Goal: Task Accomplishment & Management: Manage account settings

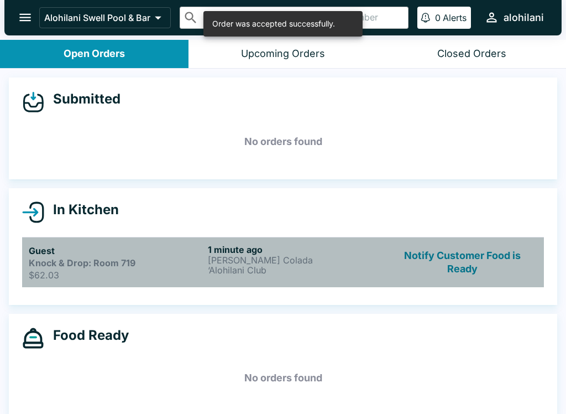
click at [216, 259] on p "[PERSON_NAME] Colada" at bounding box center [295, 260] width 175 height 10
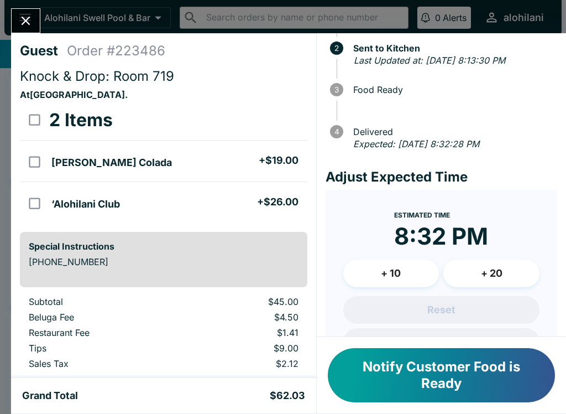
click at [411, 278] on button "+ 10" at bounding box center [392, 273] width 96 height 28
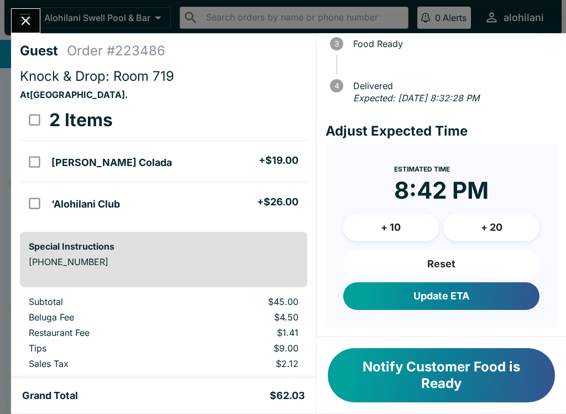
click at [440, 298] on button "Update ETA" at bounding box center [442, 296] width 196 height 28
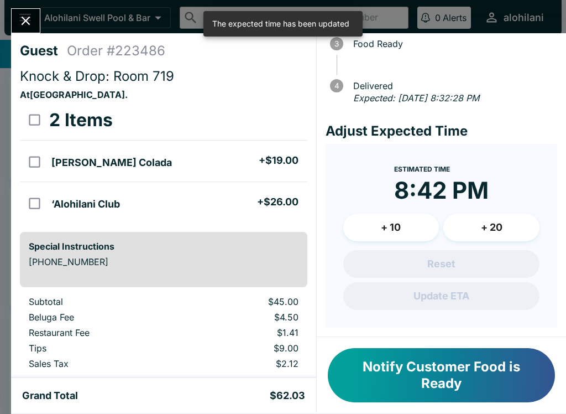
click at [29, 13] on button "Close" at bounding box center [26, 21] width 28 height 24
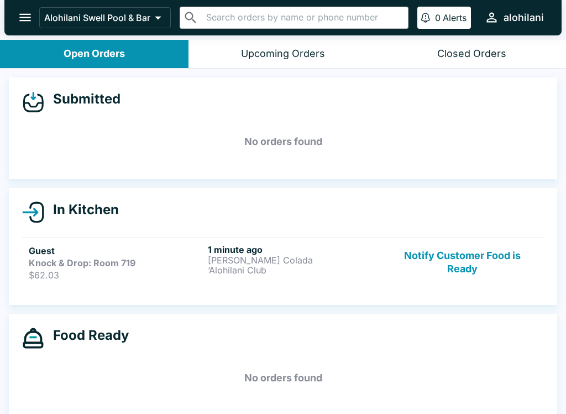
click at [314, 263] on p "[PERSON_NAME] Colada" at bounding box center [295, 260] width 175 height 10
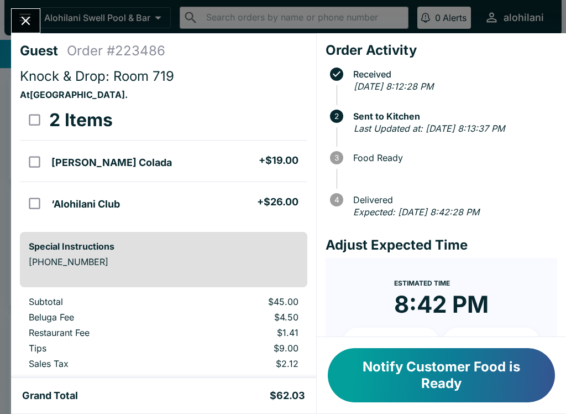
click at [28, 19] on icon "Close" at bounding box center [26, 21] width 9 height 9
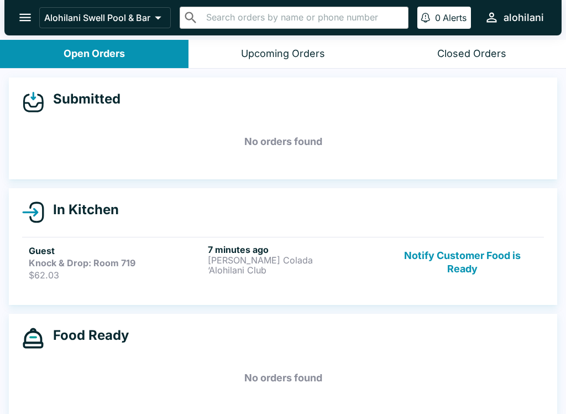
click at [481, 253] on button "Notify Customer Food is Ready" at bounding box center [463, 262] width 150 height 37
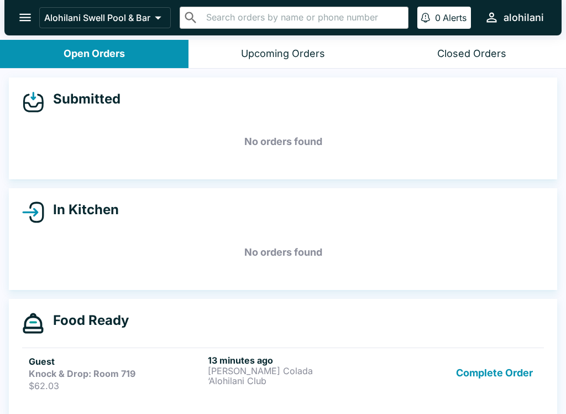
click at [337, 378] on p "‘Alohilani Club" at bounding box center [295, 381] width 175 height 10
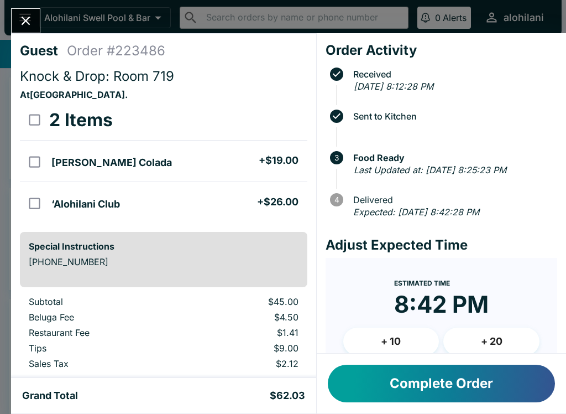
click at [437, 370] on button "Complete Order" at bounding box center [441, 384] width 227 height 38
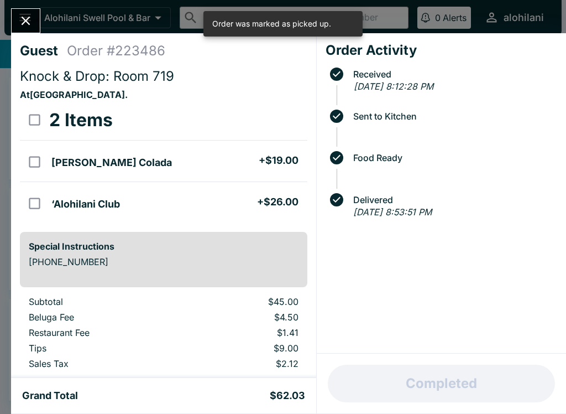
click at [28, 15] on icon "Close" at bounding box center [25, 20] width 15 height 15
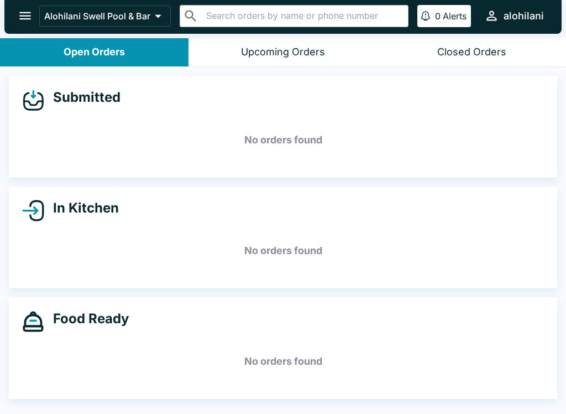
scroll to position [2, 0]
click at [556, 49] on button "Closed Orders" at bounding box center [472, 52] width 189 height 28
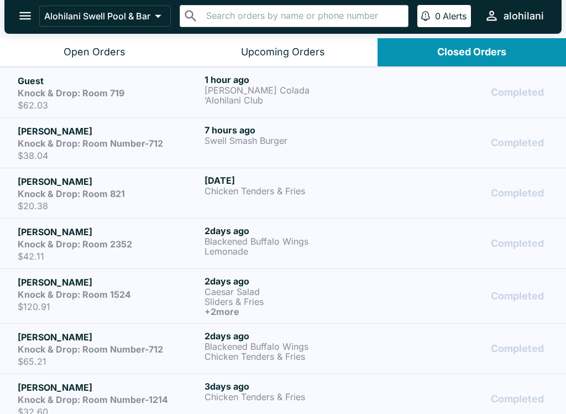
scroll to position [0, 0]
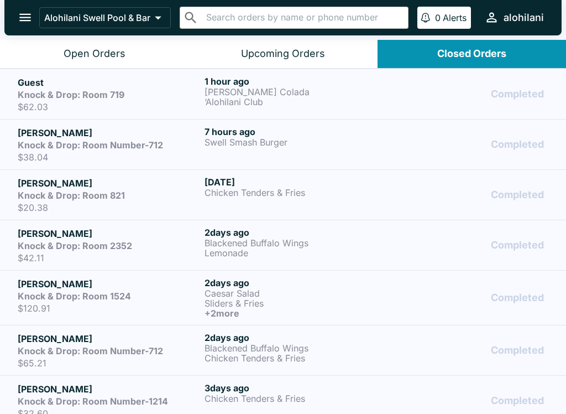
click at [97, 51] on div "Open Orders" at bounding box center [95, 54] width 62 height 13
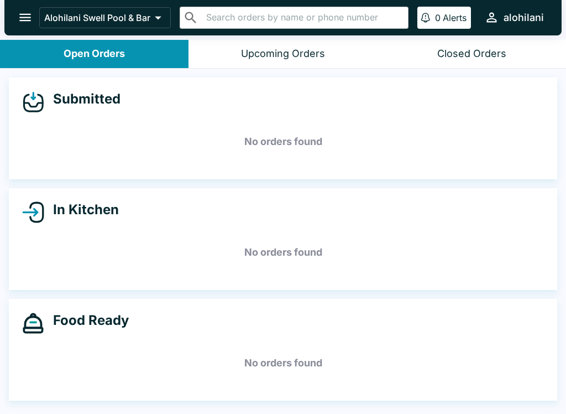
click at [475, 55] on div "Closed Orders" at bounding box center [472, 54] width 69 height 13
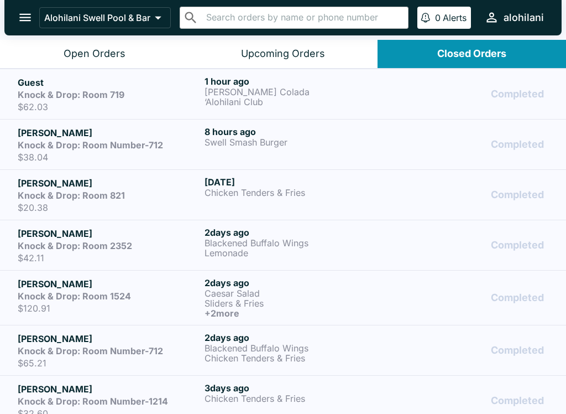
click at [552, 126] on link "[PERSON_NAME] Knock & Drop: Room Number-712 $38.04 8 hours ago Swell Smash Burg…" at bounding box center [283, 144] width 566 height 50
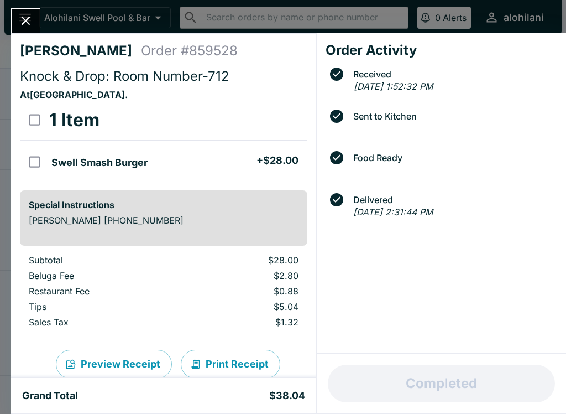
click at [138, 7] on div "[PERSON_NAME] Order # 859528 Knock & Drop: Room Number-712 At [GEOGRAPHIC_DATA]…" at bounding box center [283, 207] width 566 height 414
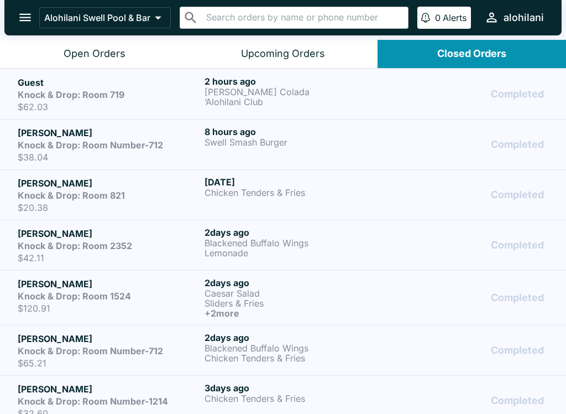
click at [136, 20] on p "Alohilani Swell Pool & Bar" at bounding box center [97, 17] width 106 height 11
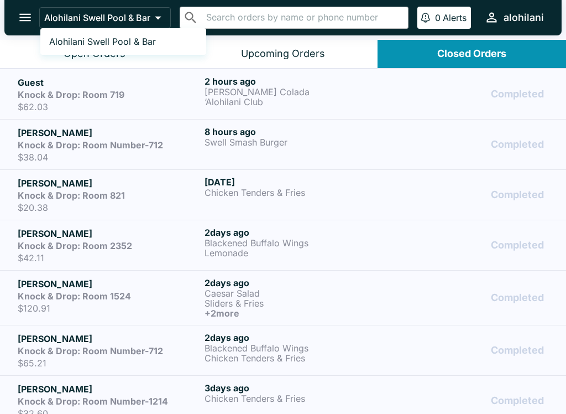
click at [295, 19] on div at bounding box center [283, 207] width 566 height 414
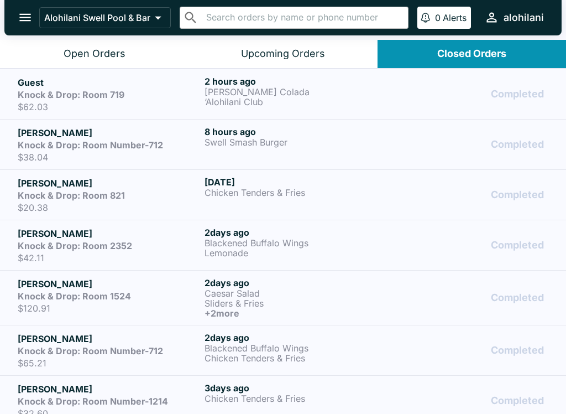
click at [303, 55] on div "Upcoming Orders" at bounding box center [283, 54] width 84 height 13
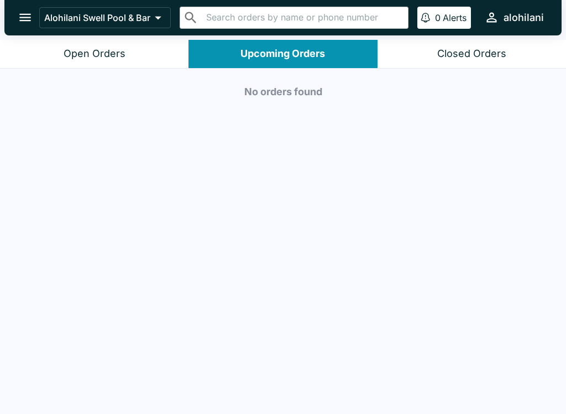
click at [461, 51] on div "Closed Orders" at bounding box center [472, 54] width 69 height 13
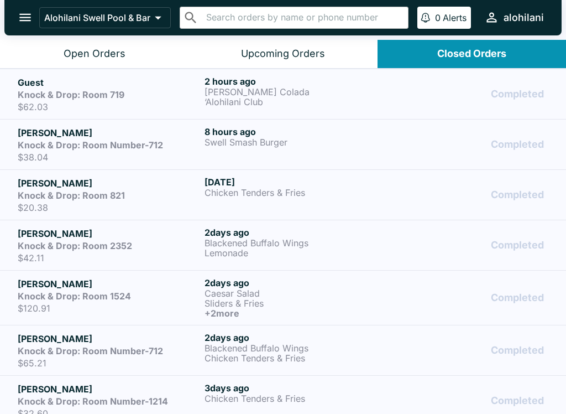
click at [309, 53] on div "Upcoming Orders" at bounding box center [283, 54] width 84 height 13
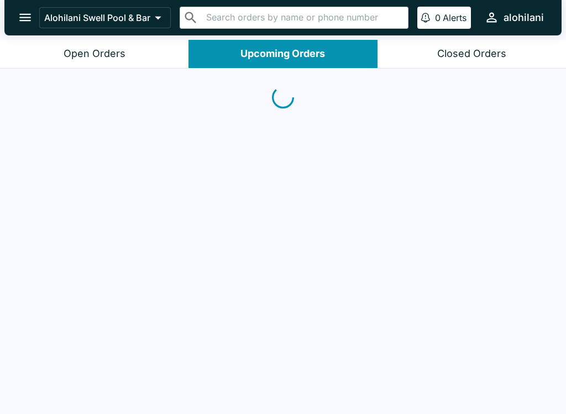
click at [113, 54] on div "Open Orders" at bounding box center [95, 54] width 62 height 13
